Goal: Information Seeking & Learning: Check status

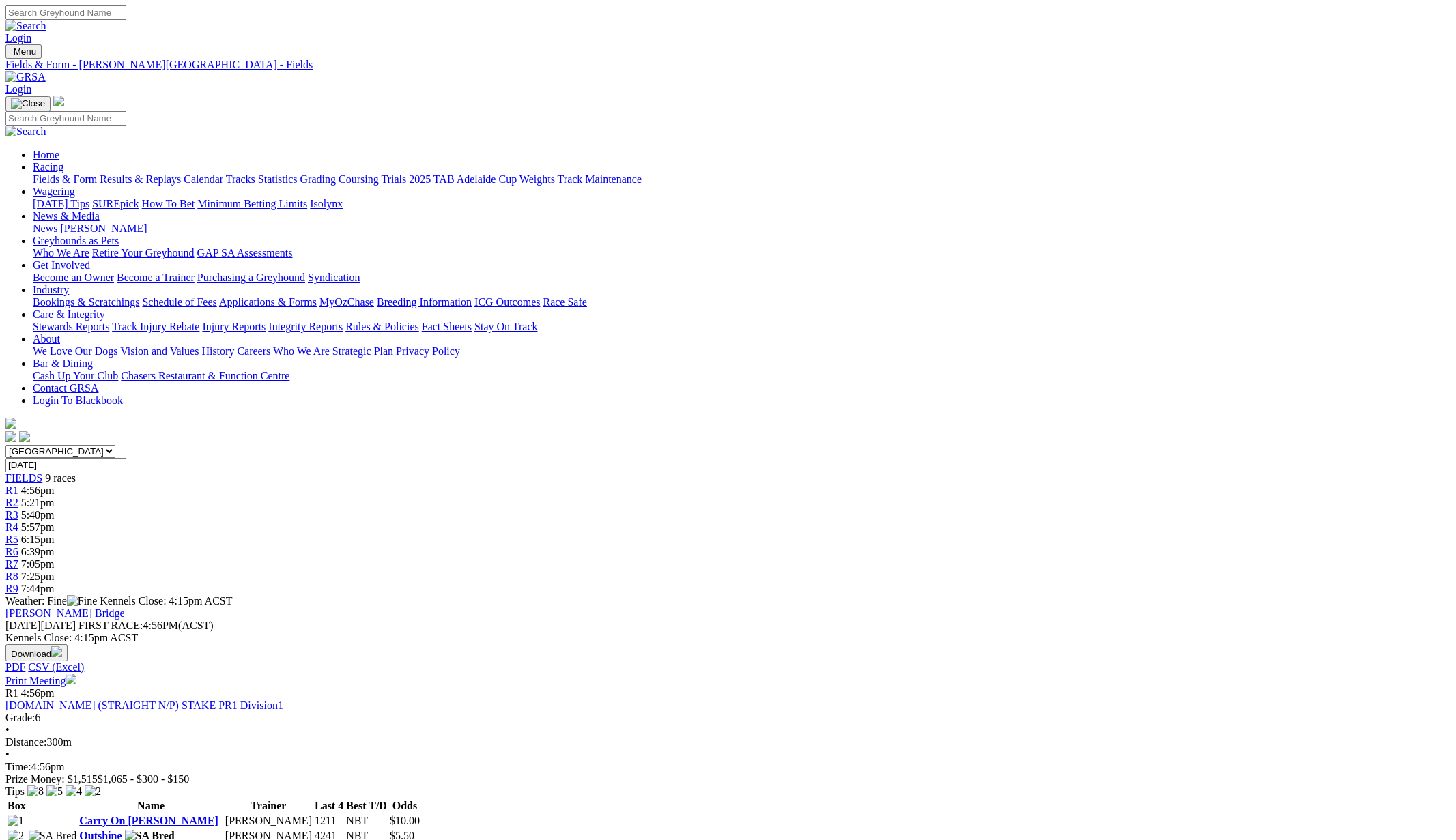
click at [181, 173] on link "Results & Replays" at bounding box center [141, 179] width 81 height 11
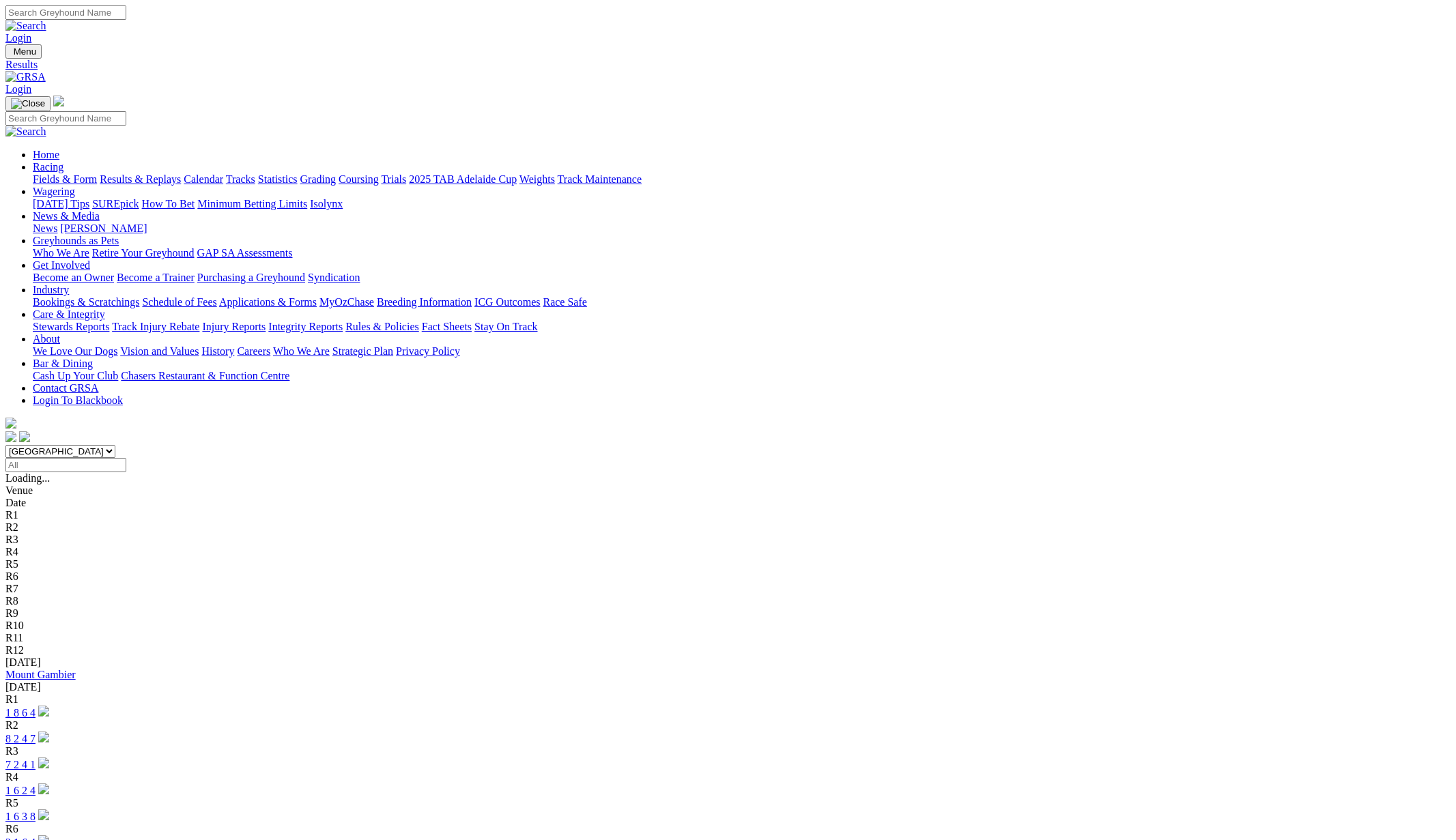
click at [76, 669] on link "Mount Gambier" at bounding box center [41, 675] width 71 height 11
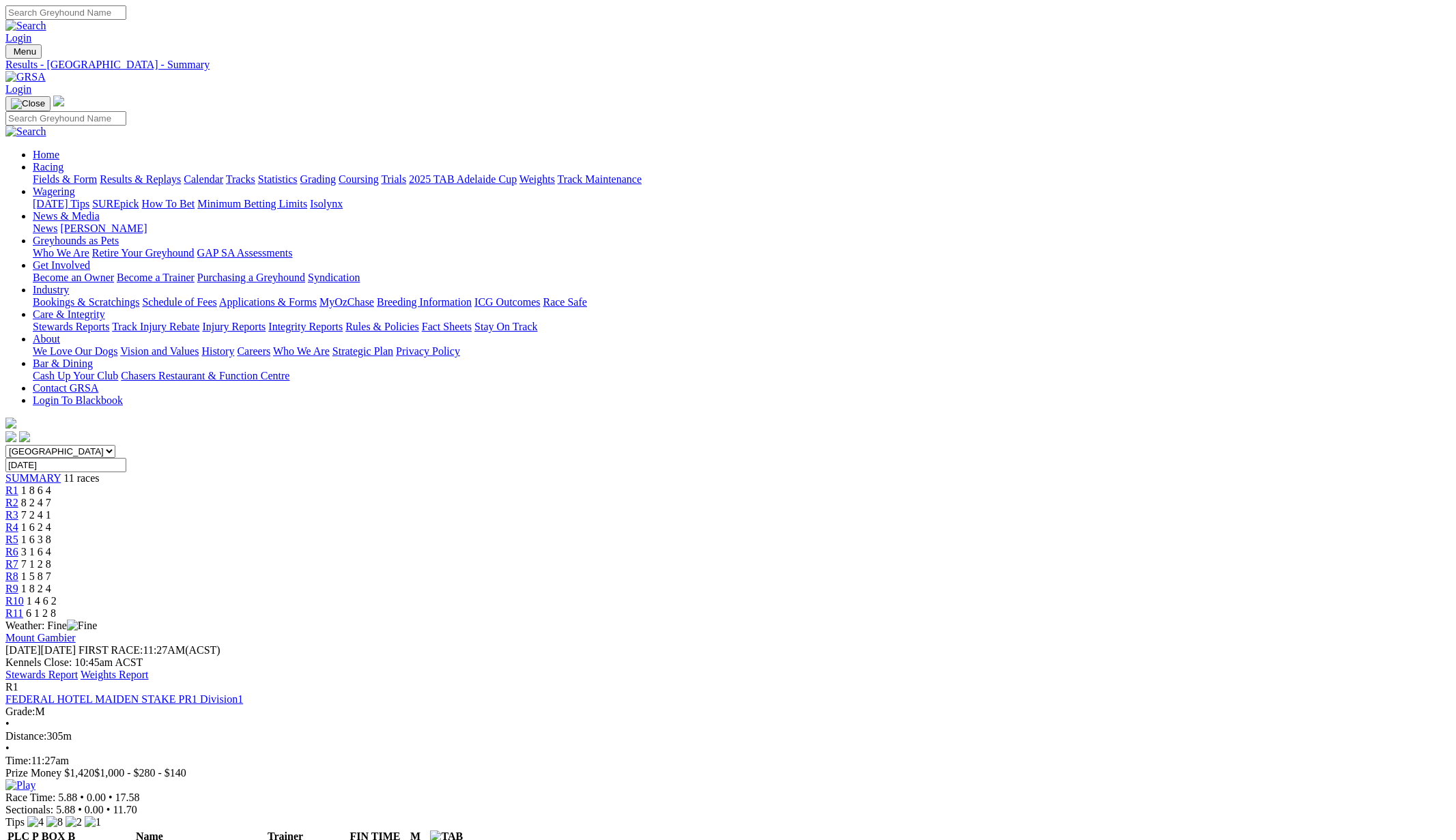
click at [78, 669] on link "Stewards Report" at bounding box center [42, 675] width 72 height 11
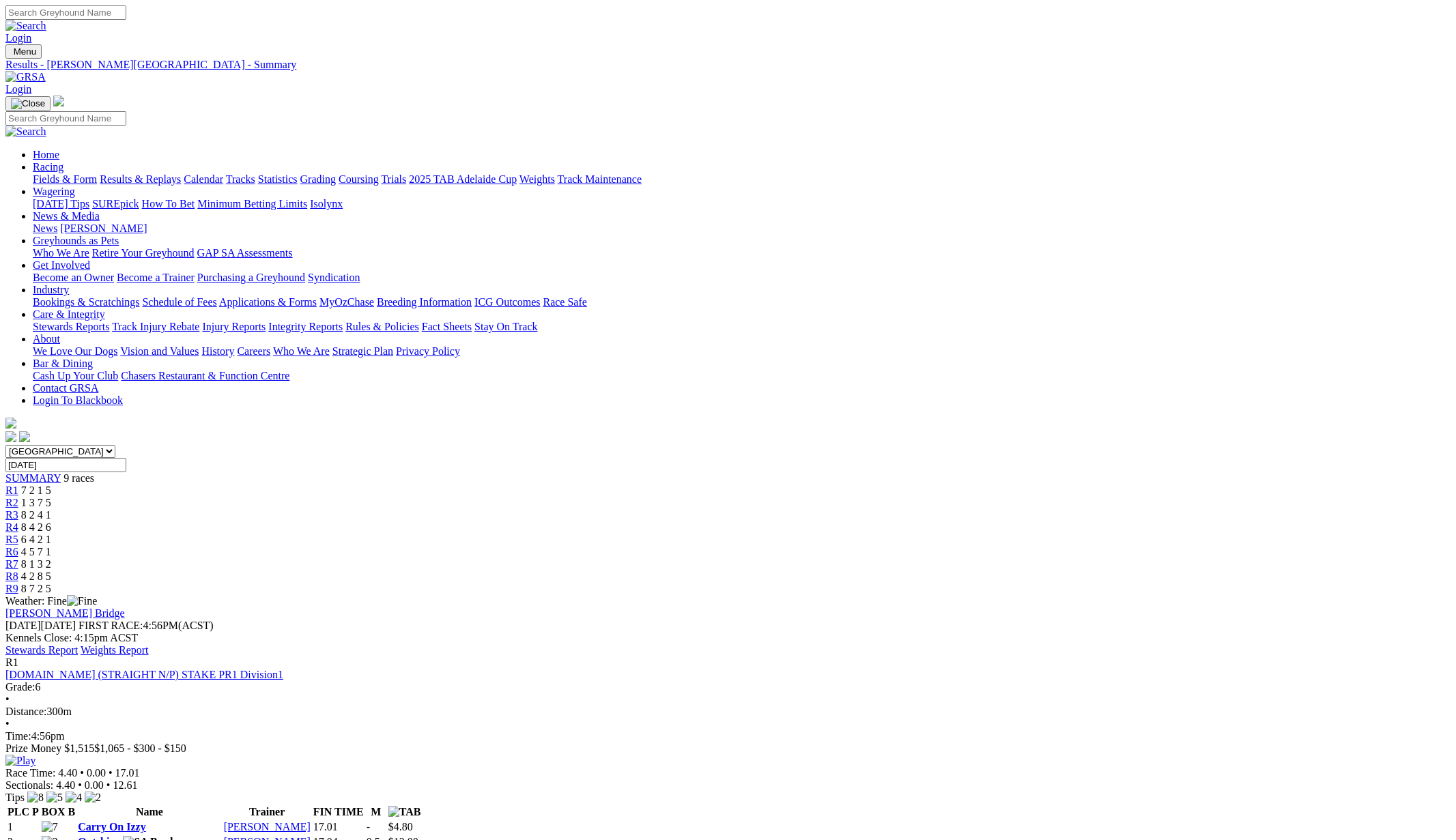
click at [78, 645] on link "Stewards Report" at bounding box center [42, 650] width 72 height 11
